Goal: Entertainment & Leisure: Consume media (video, audio)

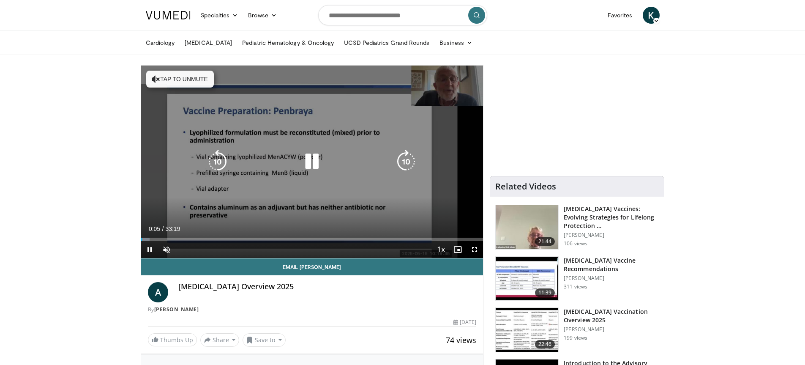
click at [310, 165] on icon "Video Player" at bounding box center [312, 162] width 24 height 24
click at [312, 165] on icon "Video Player" at bounding box center [312, 162] width 24 height 24
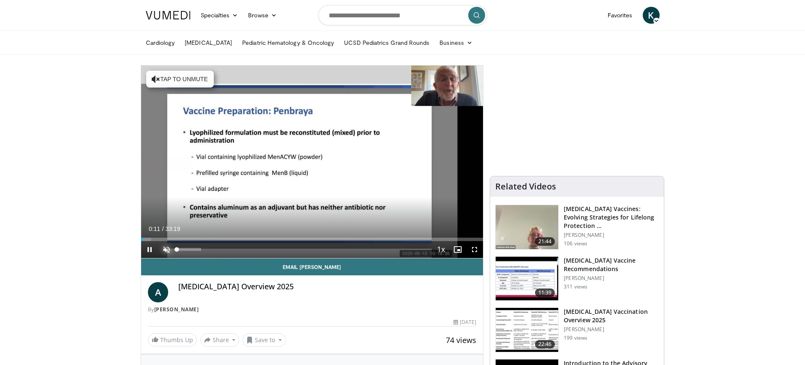
click at [168, 250] on span "Video Player" at bounding box center [166, 249] width 17 height 17
